Goal: Information Seeking & Learning: Learn about a topic

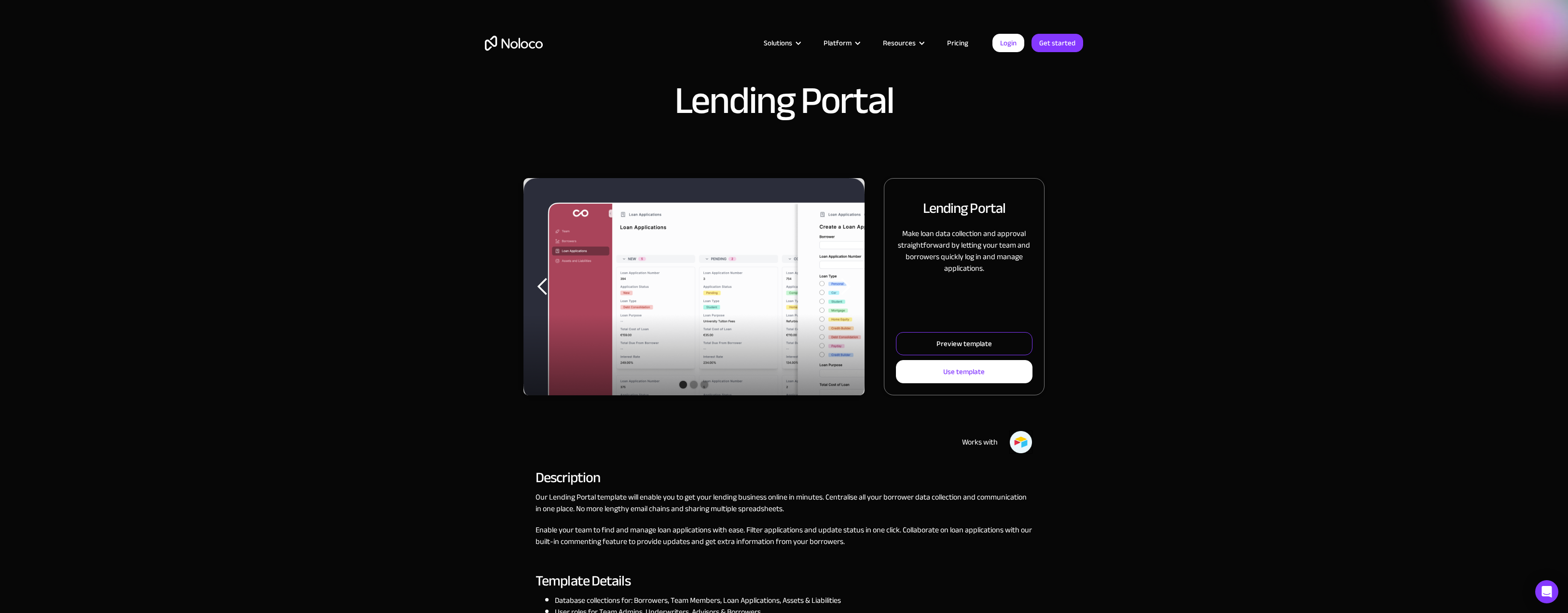
click at [936, 350] on link "Preview template" at bounding box center [964, 343] width 136 height 23
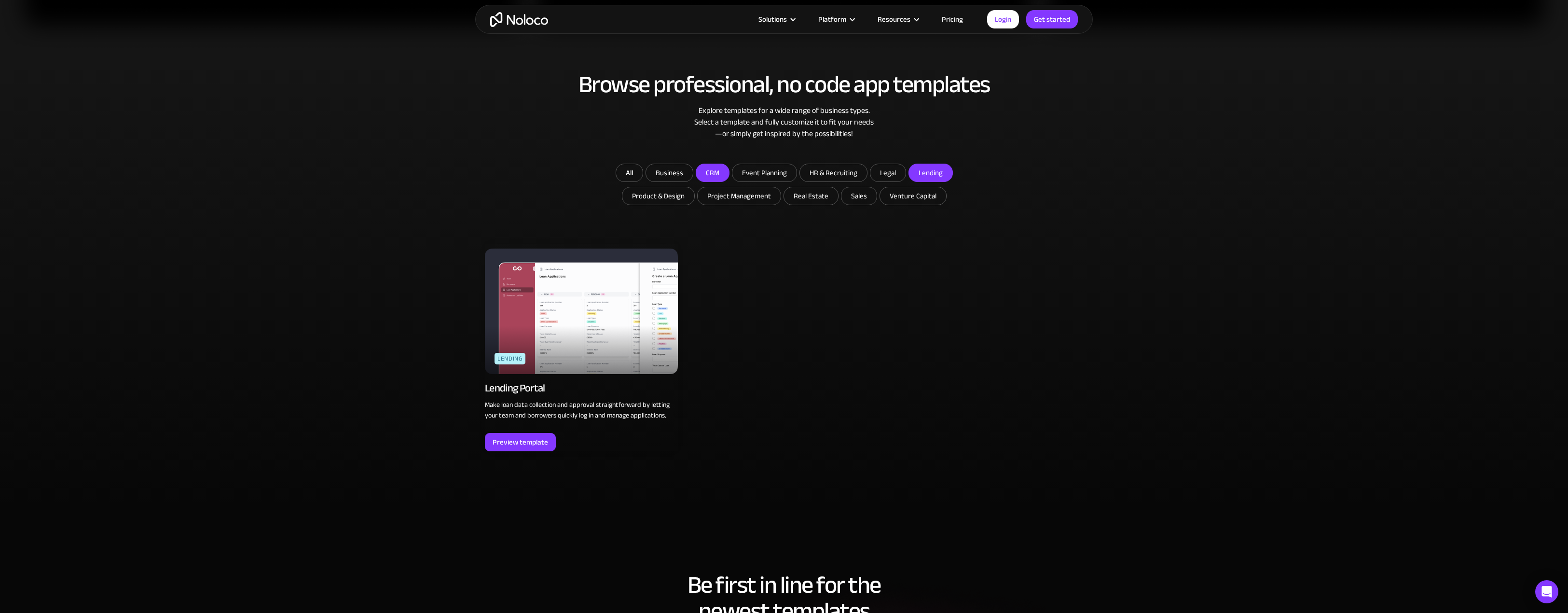
click at [723, 172] on input "CRM" at bounding box center [713, 172] width 33 height 18
checkbox input "true"
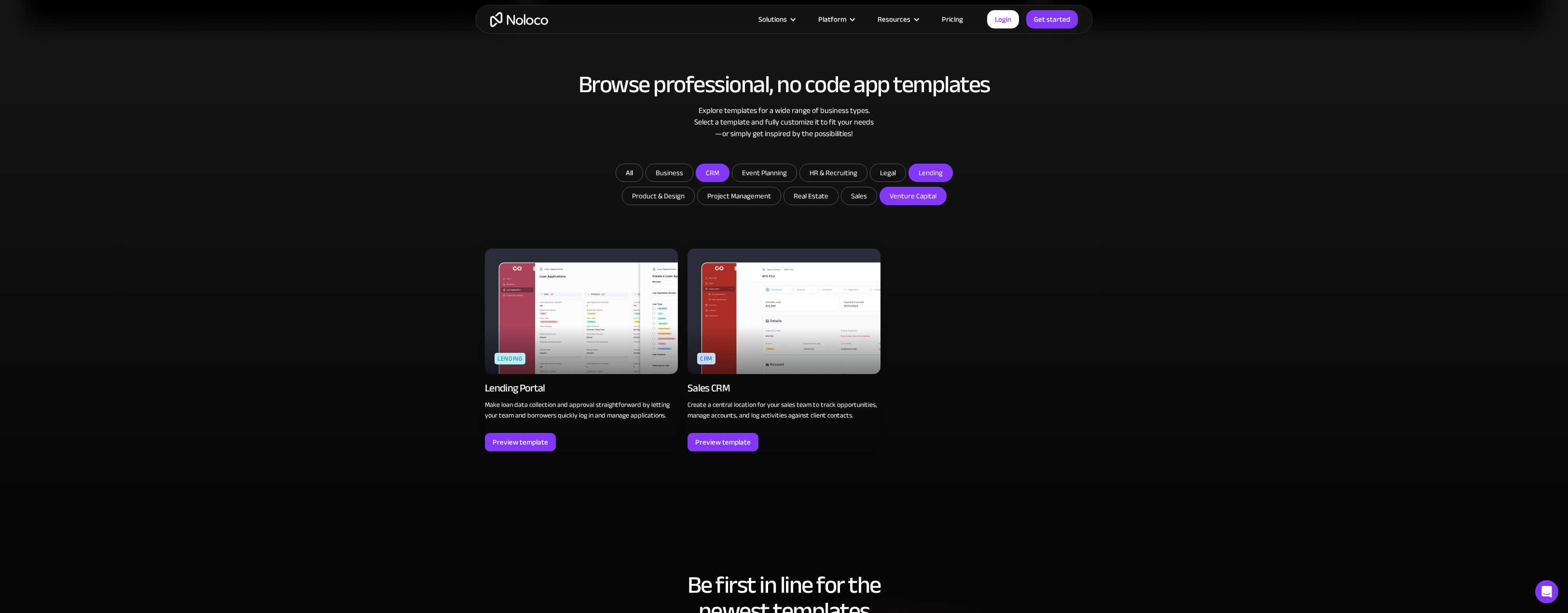
click at [912, 203] on input "Venture Capital" at bounding box center [913, 196] width 66 height 18
checkbox input "true"
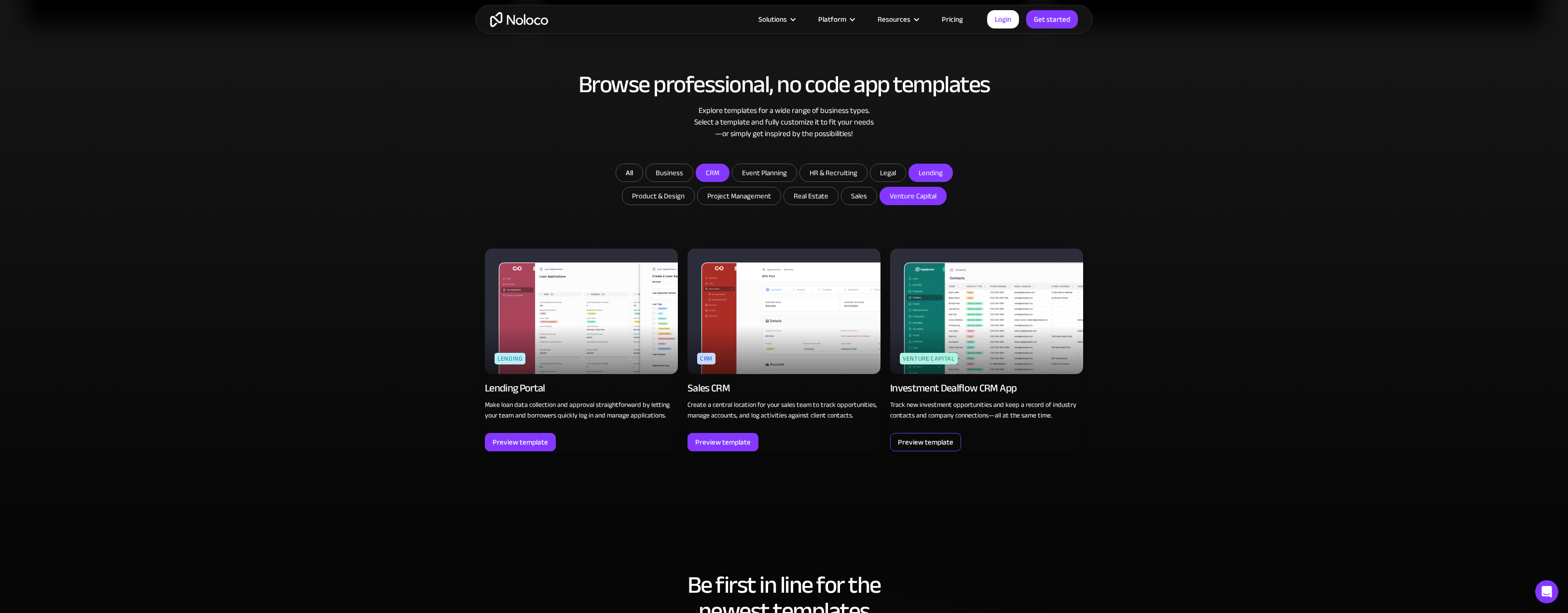
drag, startPoint x: 970, startPoint y: 364, endPoint x: 925, endPoint y: 443, distance: 90.9
click at [925, 443] on div "Preview template" at bounding box center [925, 442] width 55 height 13
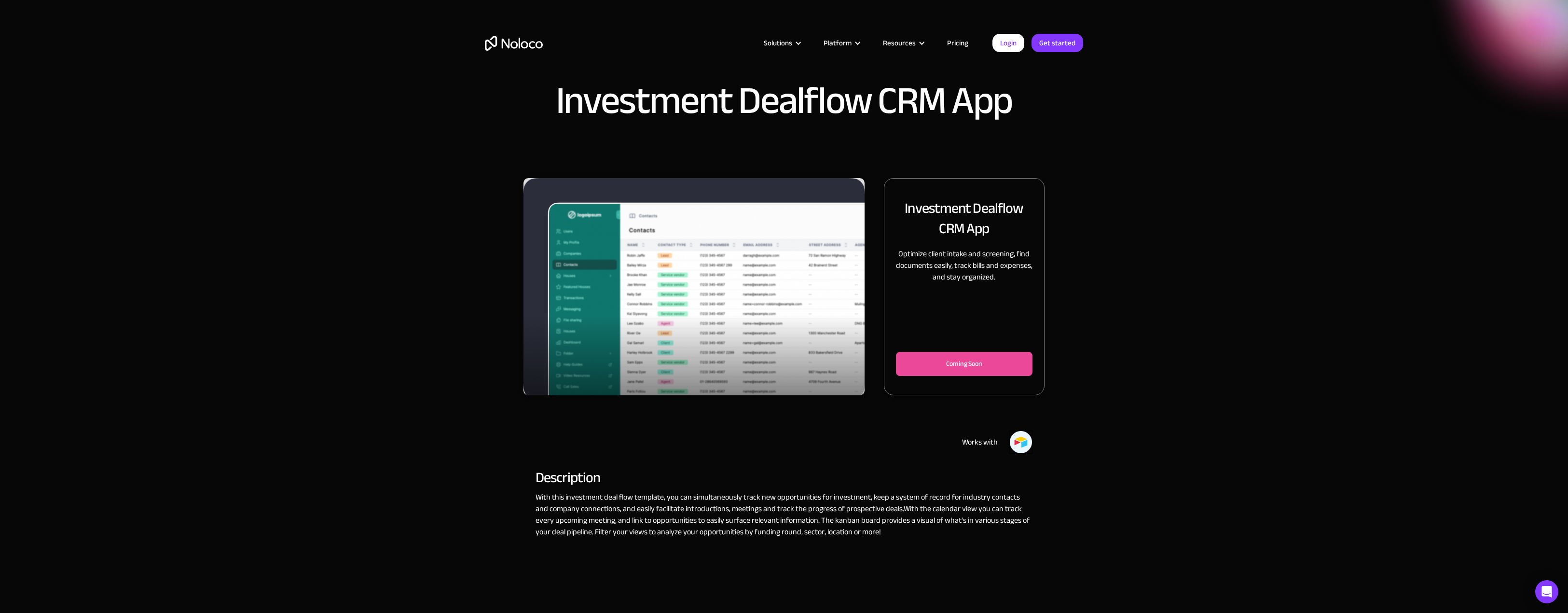
click at [749, 321] on img "1 of 3" at bounding box center [694, 289] width 341 height 222
click at [662, 298] on img "1 of 3" at bounding box center [694, 289] width 341 height 222
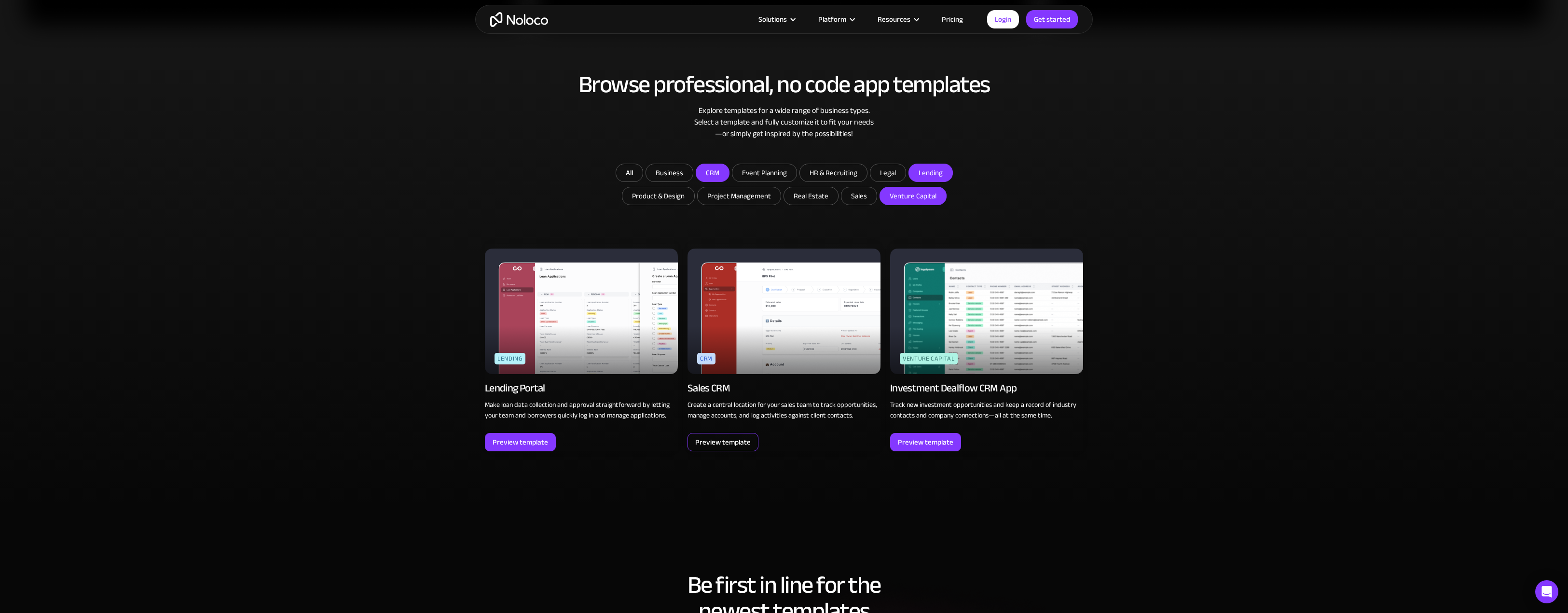
click at [741, 436] on div "Preview template" at bounding box center [723, 442] width 55 height 13
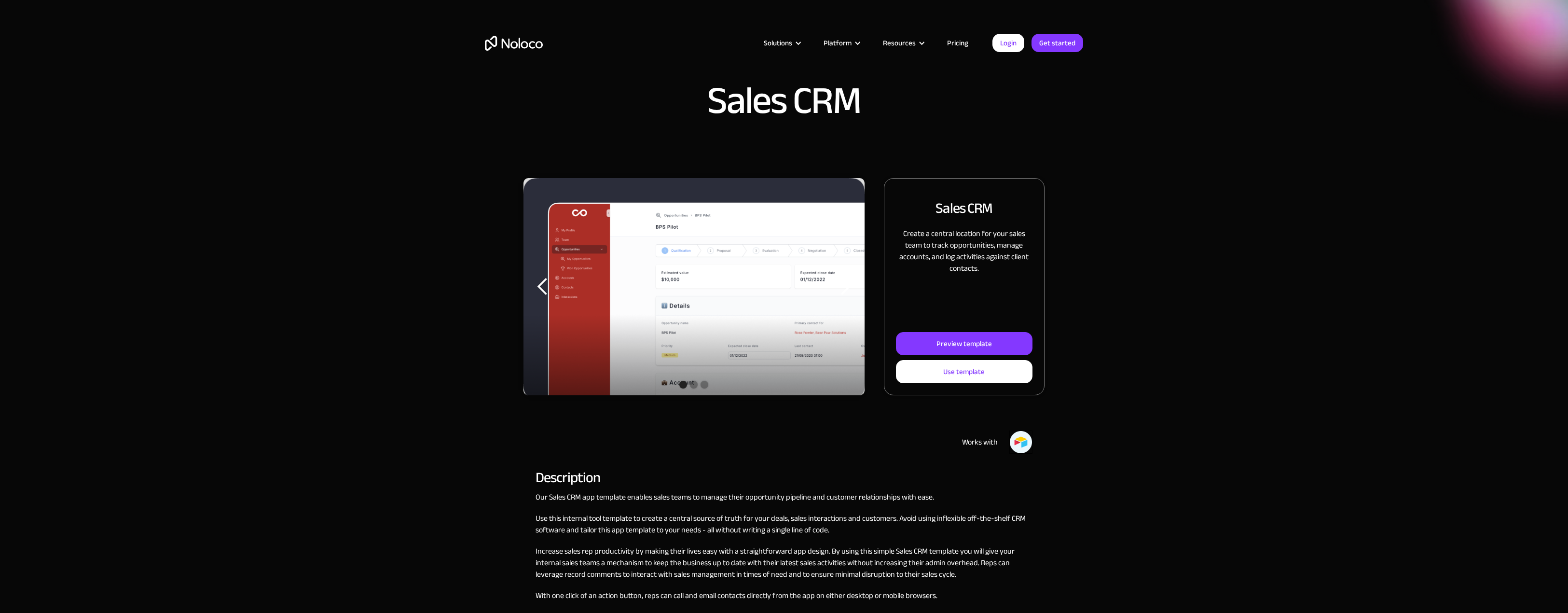
click at [571, 263] on img "1 of 3" at bounding box center [694, 289] width 341 height 222
click at [959, 338] on div "Preview template" at bounding box center [964, 343] width 55 height 13
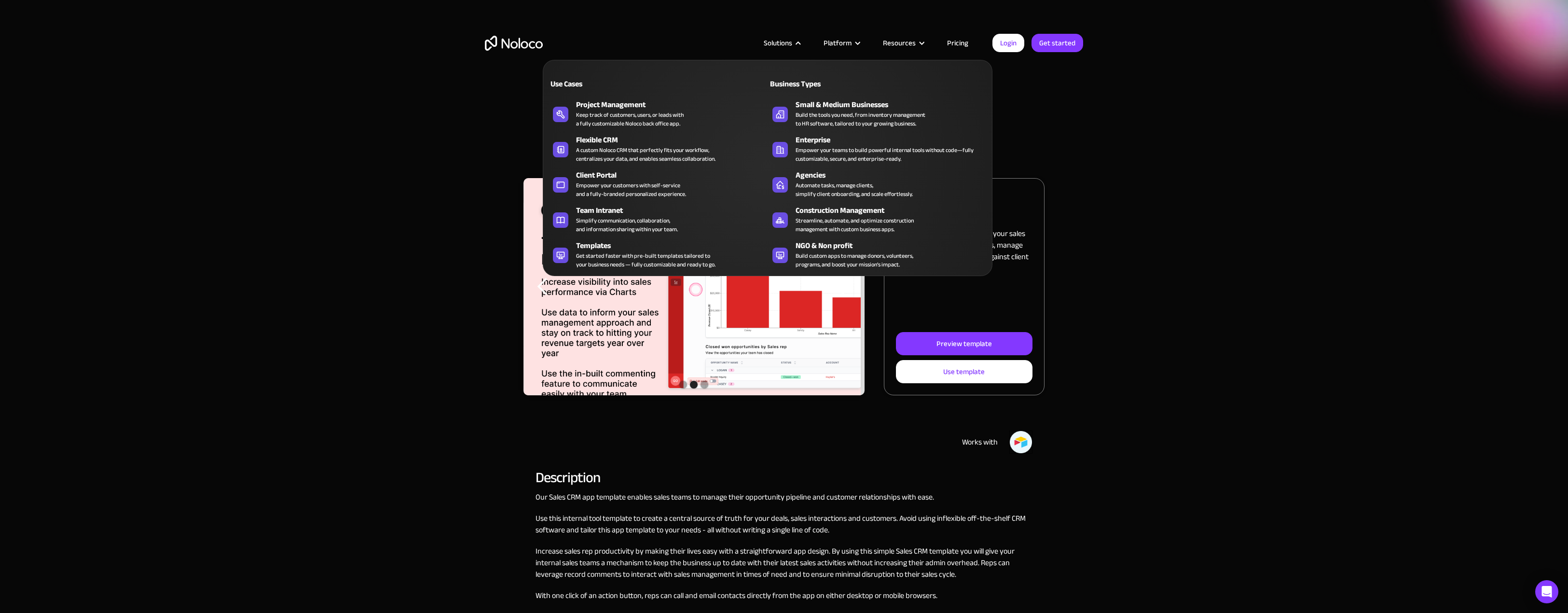
click at [792, 45] on div "Solutions" at bounding box center [778, 43] width 29 height 13
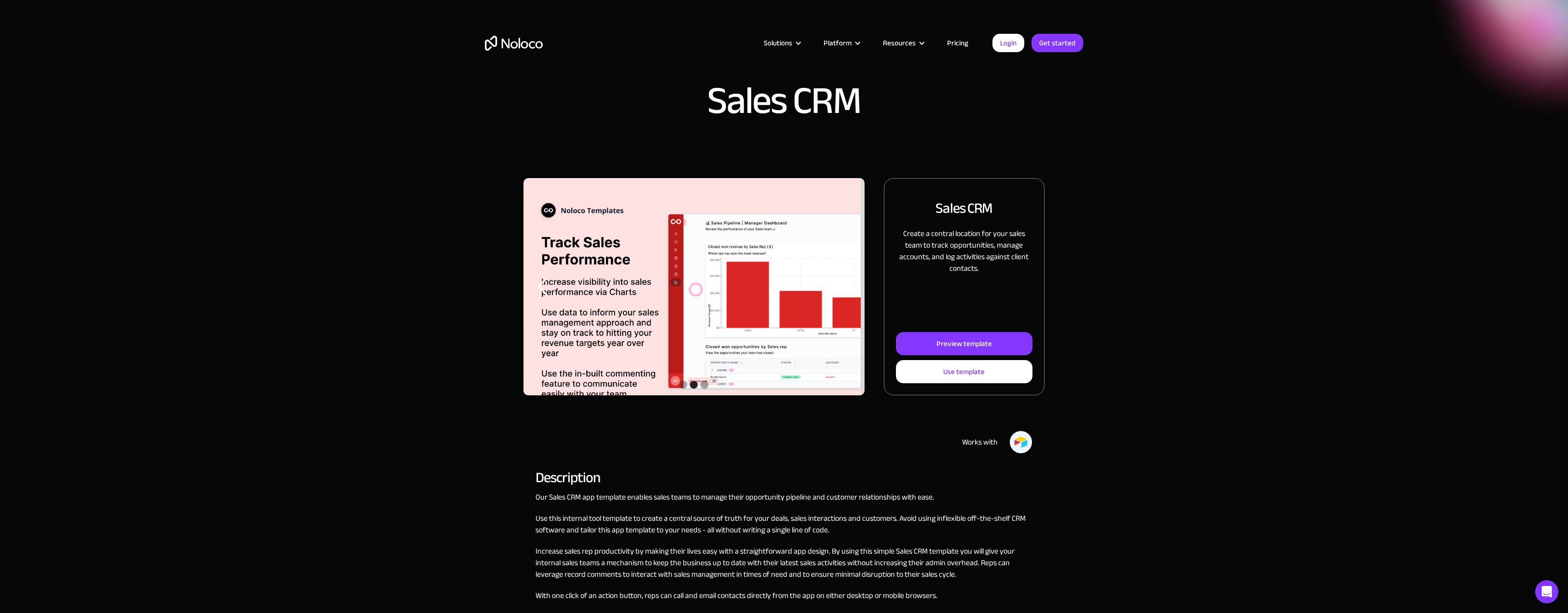
click at [792, 45] on div "Solutions" at bounding box center [778, 43] width 29 height 13
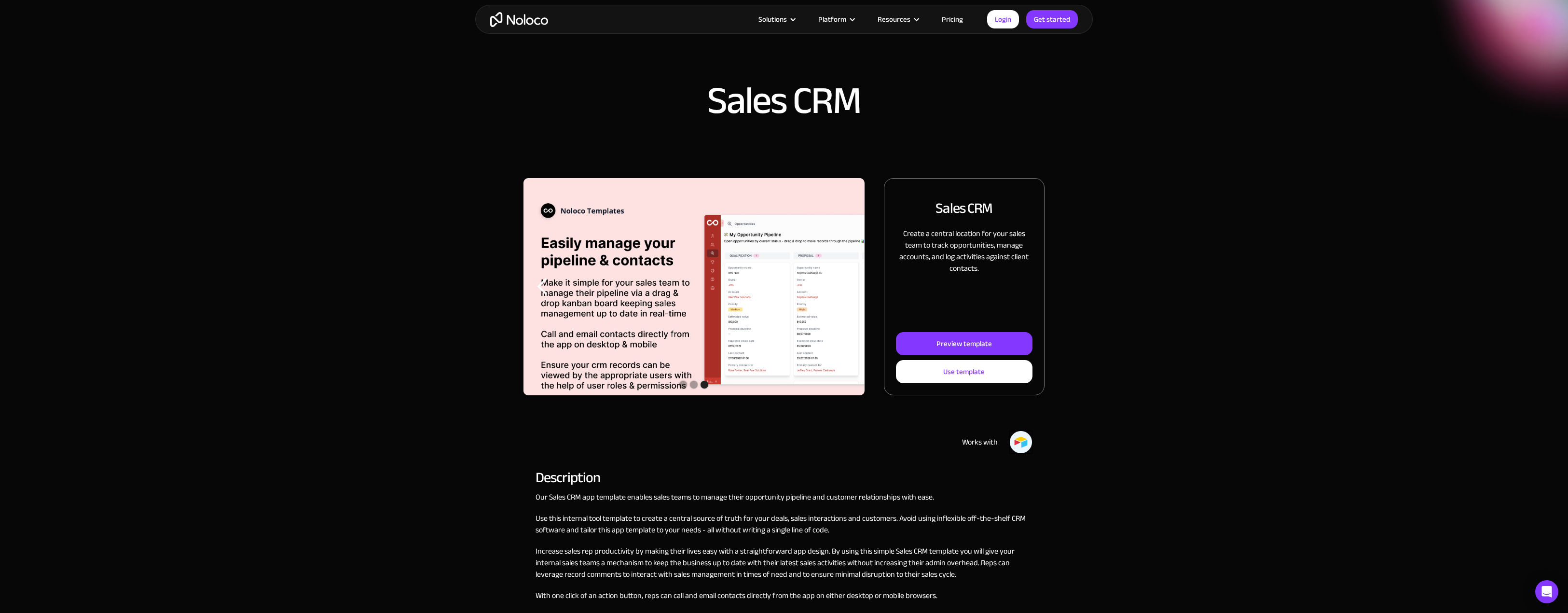
scroll to position [97, 0]
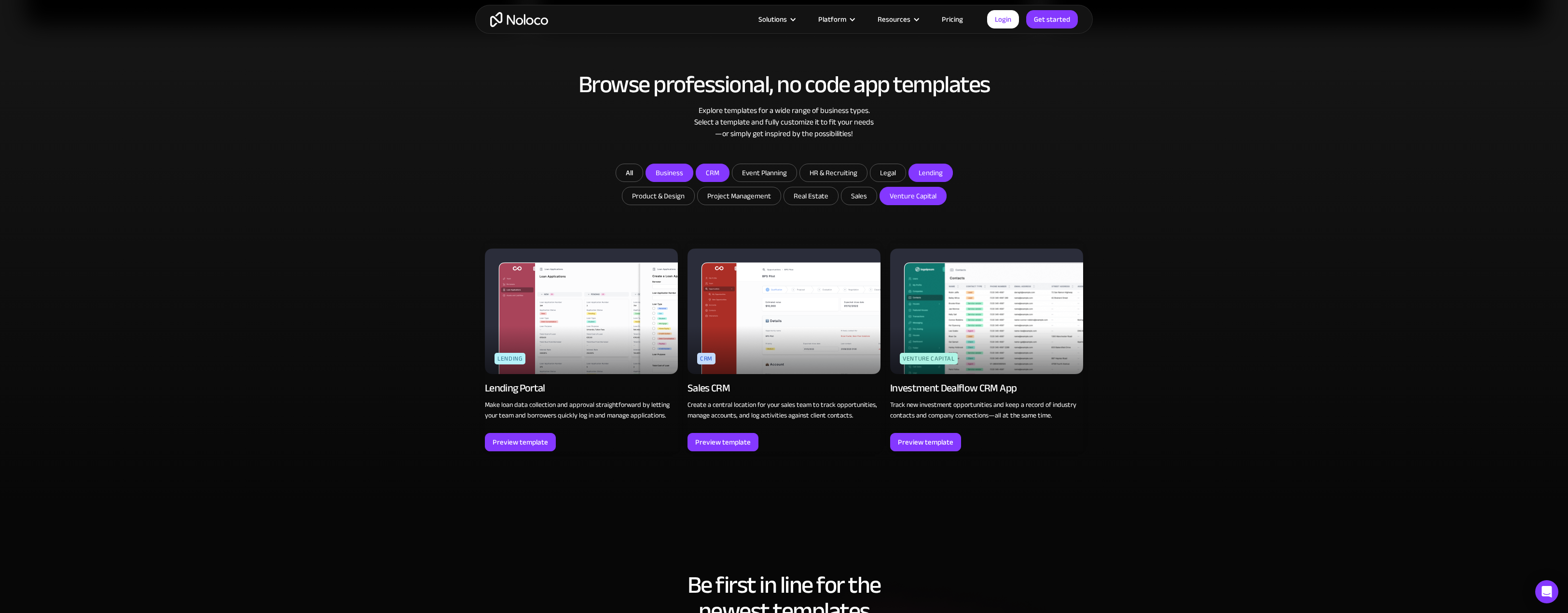
click at [664, 173] on input "Business" at bounding box center [669, 172] width 47 height 18
checkbox input "true"
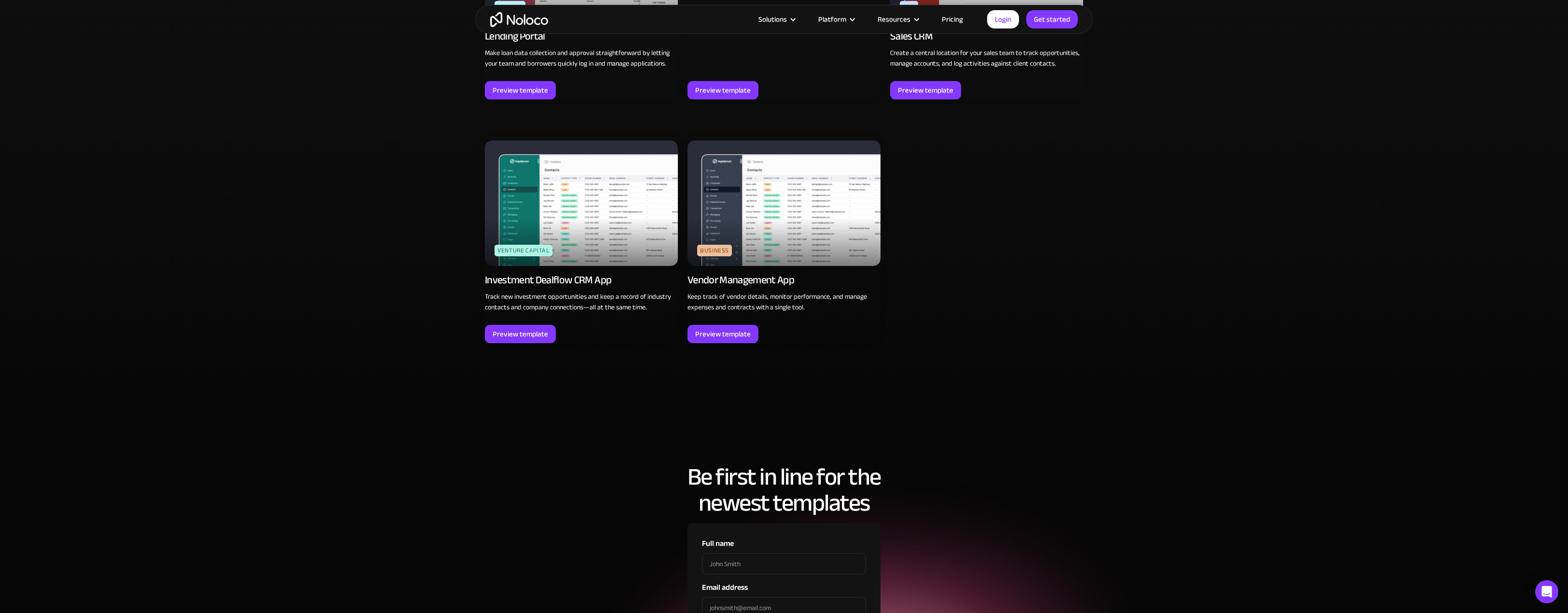
scroll to position [1158, 0]
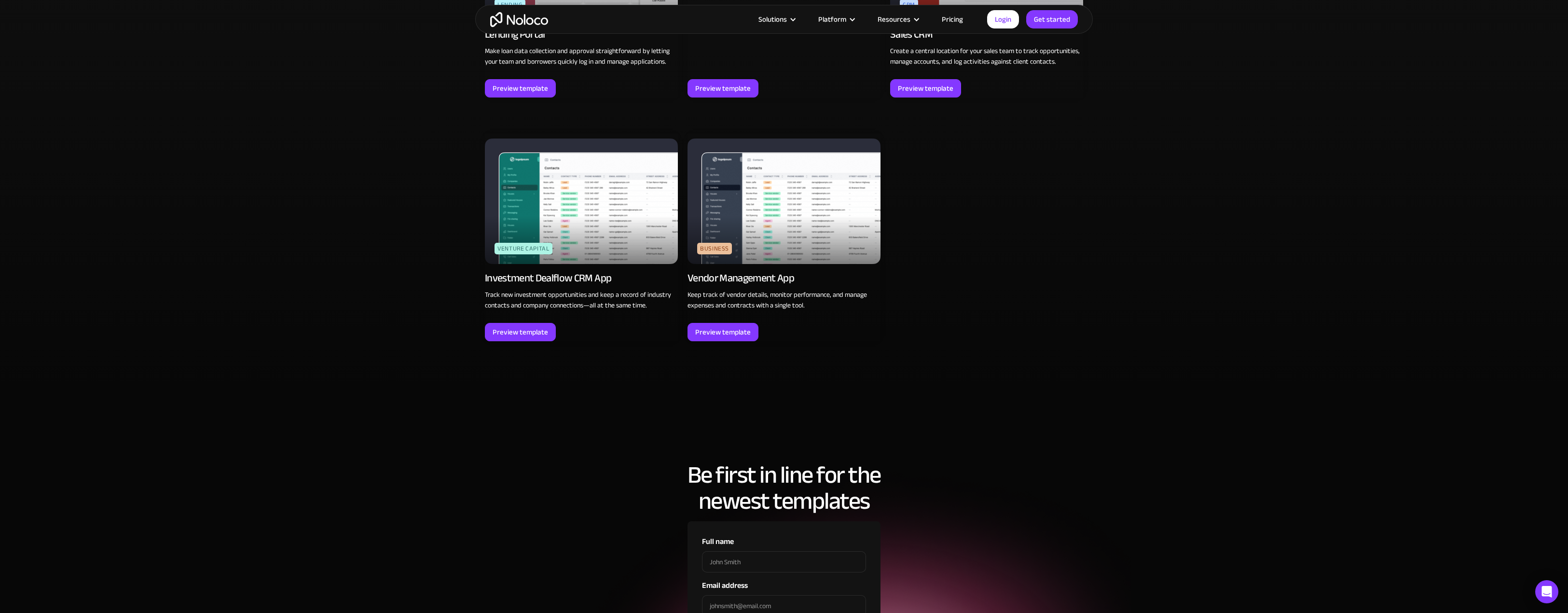
click at [796, 264] on img at bounding box center [783, 201] width 193 height 125
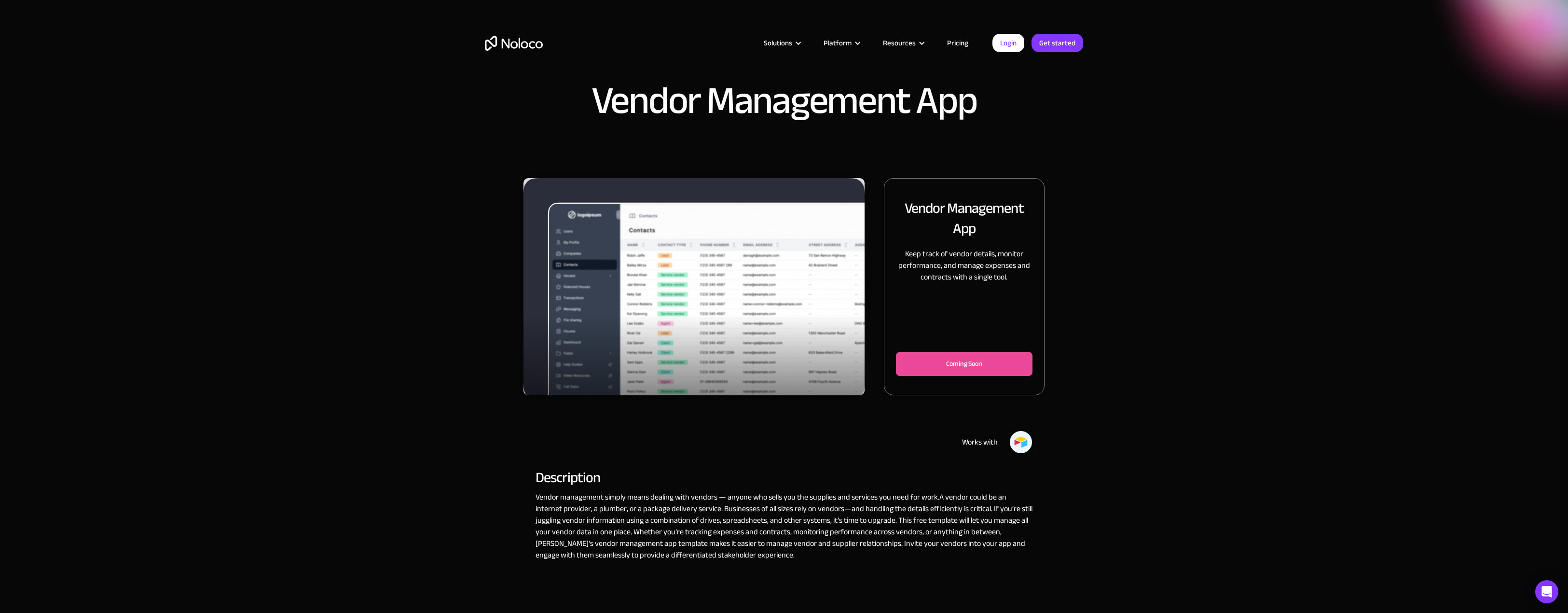
click at [511, 41] on img "home" at bounding box center [514, 43] width 58 height 15
